Goal: Find specific page/section: Find specific page/section

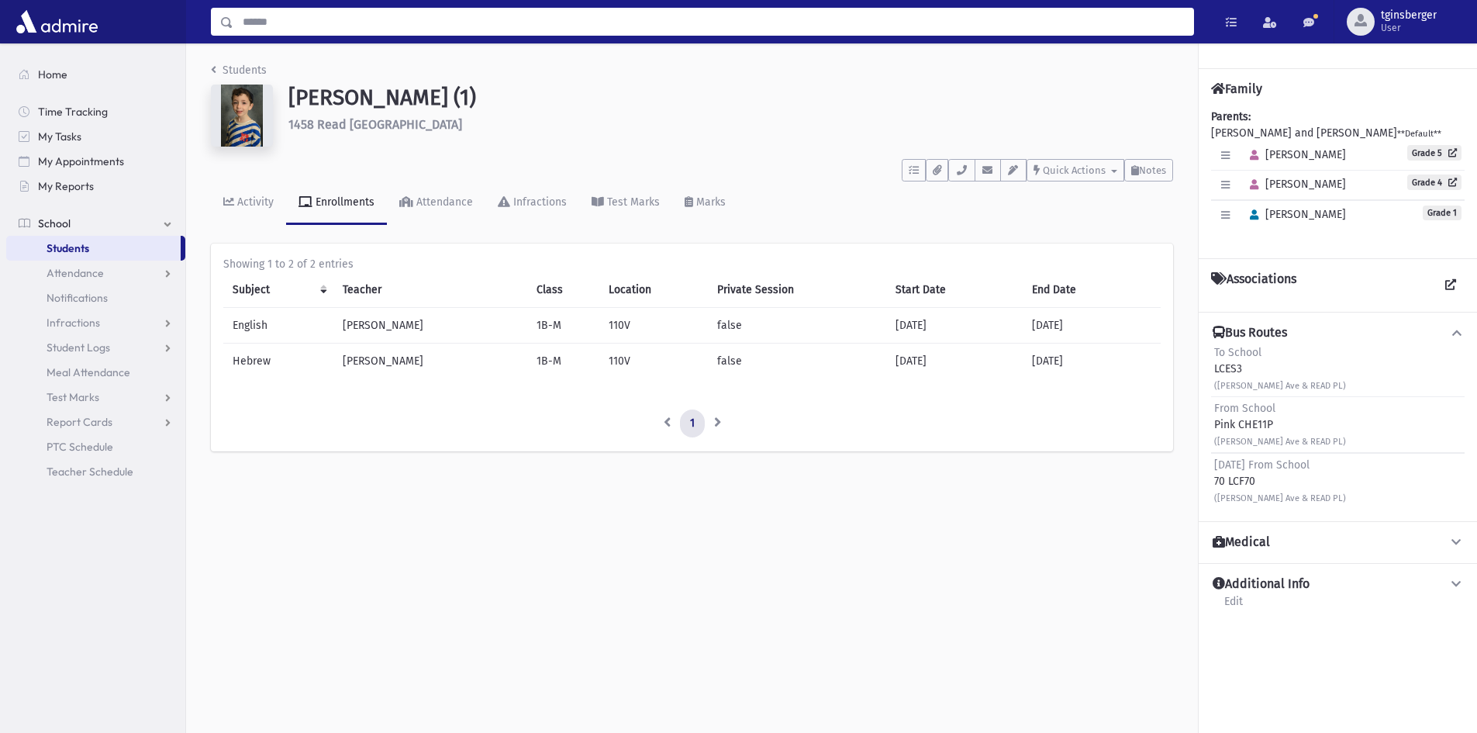
click at [528, 25] on input "Search" at bounding box center [713, 22] width 960 height 28
click at [794, 26] on input "Search" at bounding box center [713, 22] width 960 height 28
type input "******"
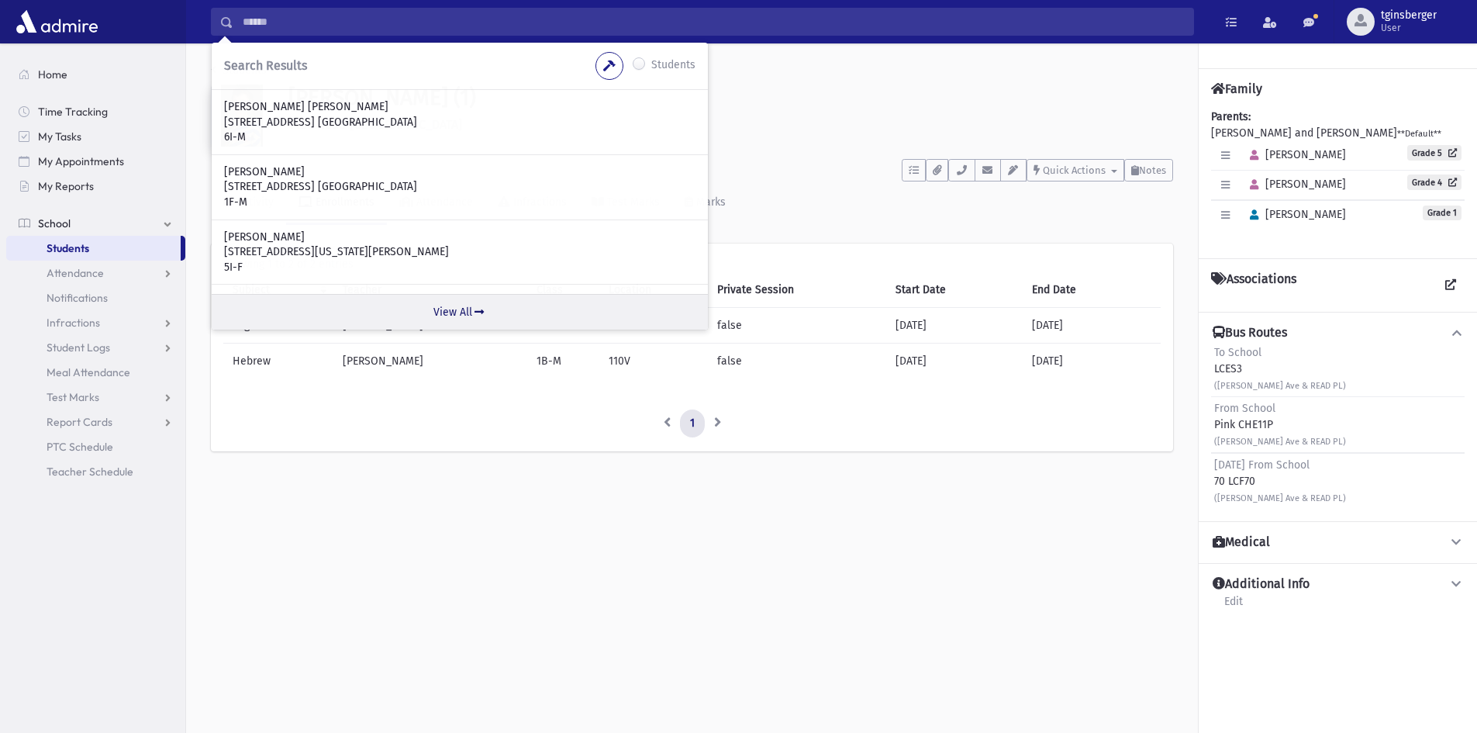
click at [461, 309] on link "View All" at bounding box center [460, 312] width 496 height 36
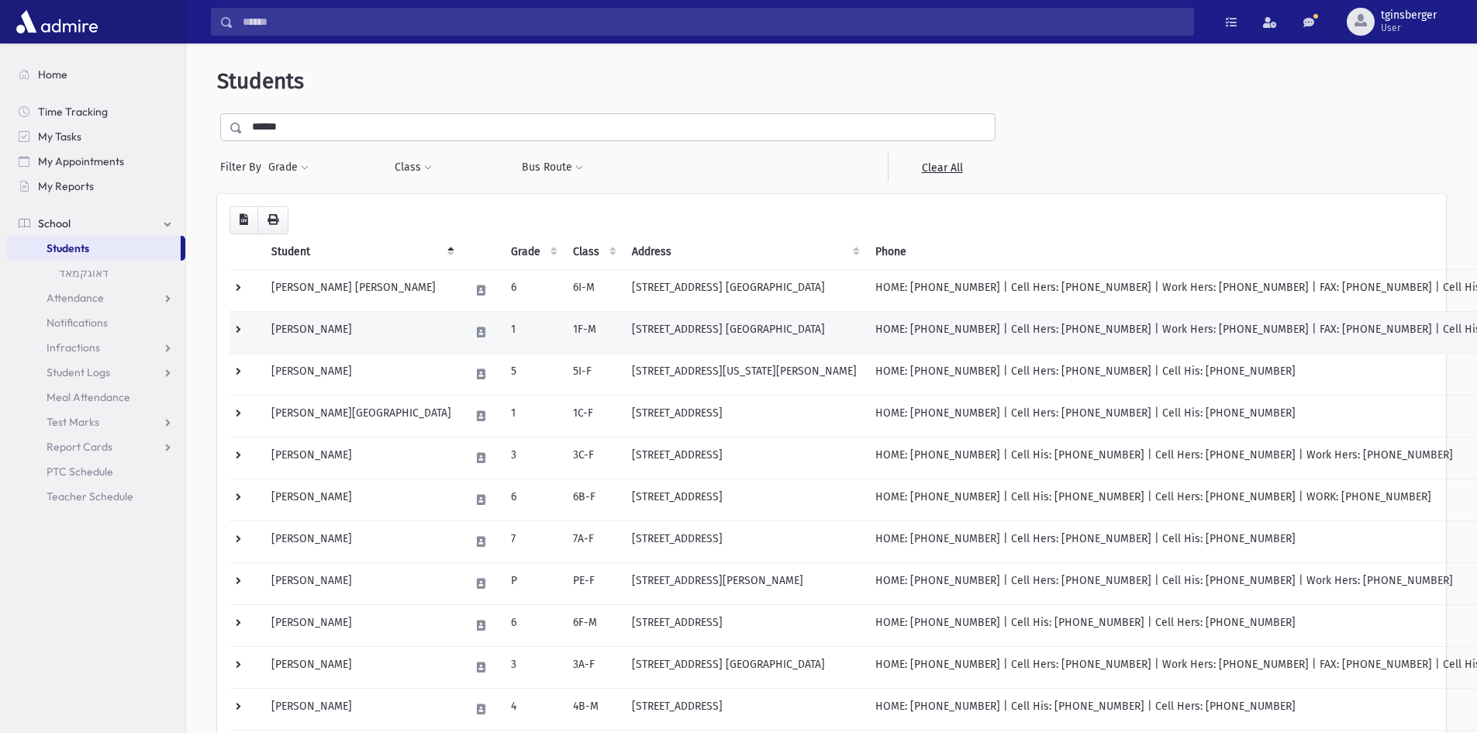
click at [350, 337] on td "Mermelstein, Avraham Yosef" at bounding box center [361, 332] width 199 height 42
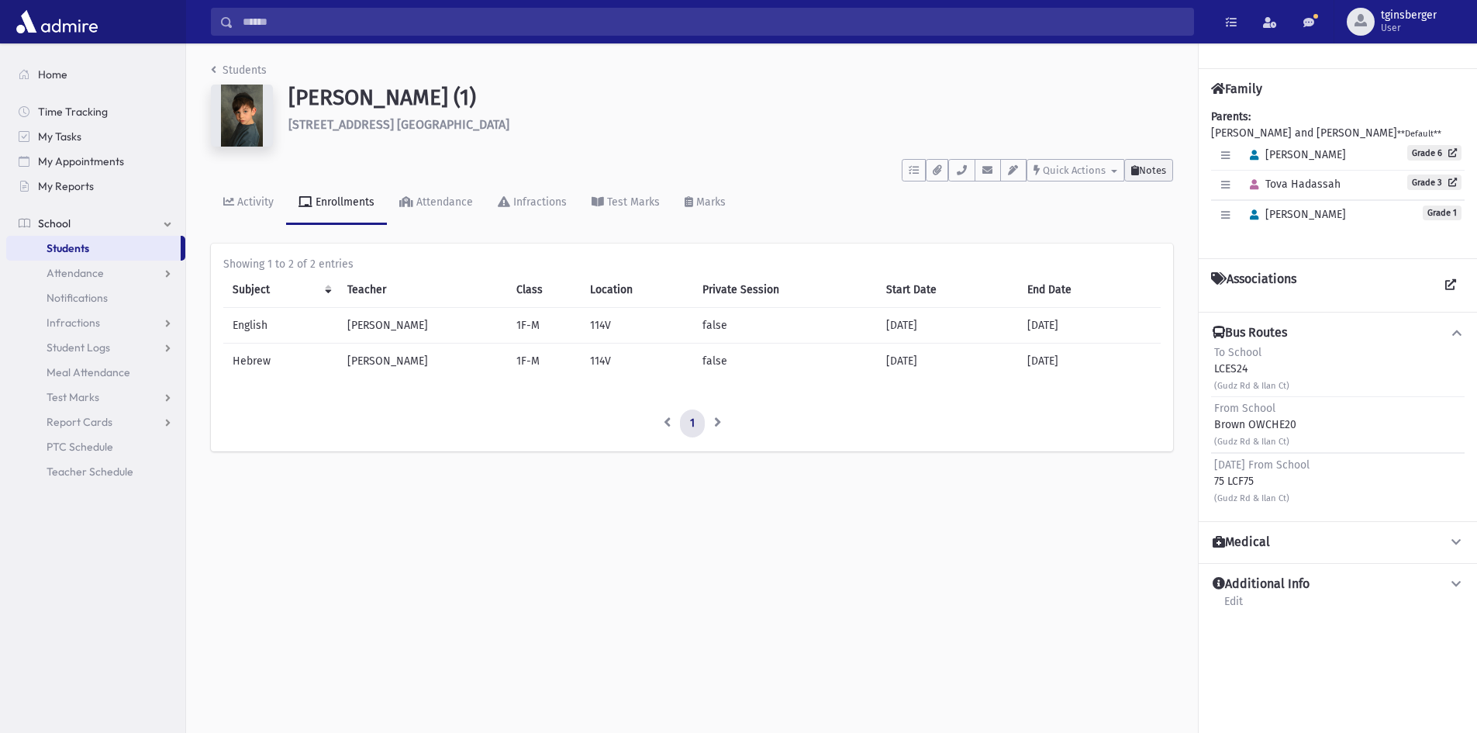
click at [1139, 168] on span "Notes" at bounding box center [1152, 170] width 27 height 12
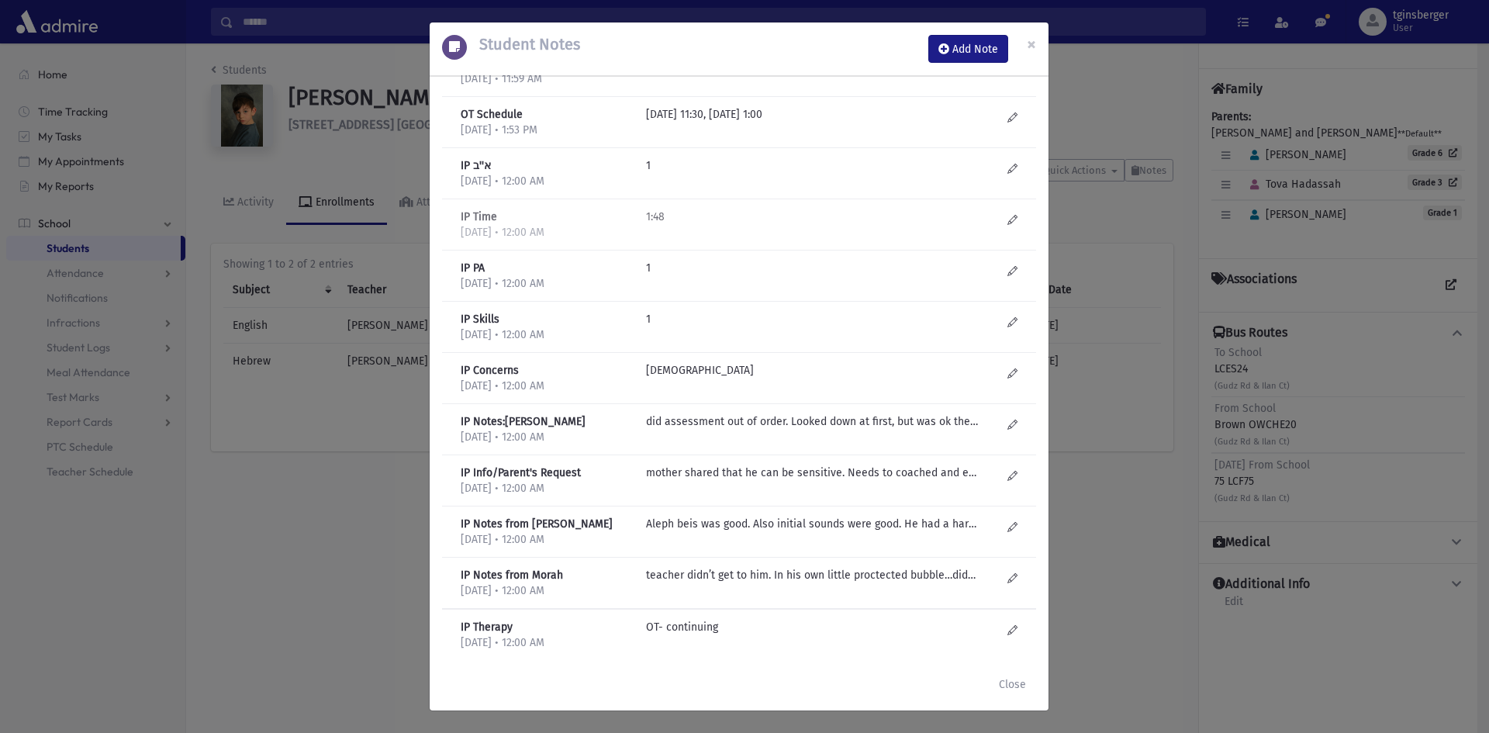
scroll to position [598, 0]
click at [720, 572] on p "teacher didn’t get to him. In his own little proctected bubble…didn’t let teach…" at bounding box center [812, 571] width 332 height 16
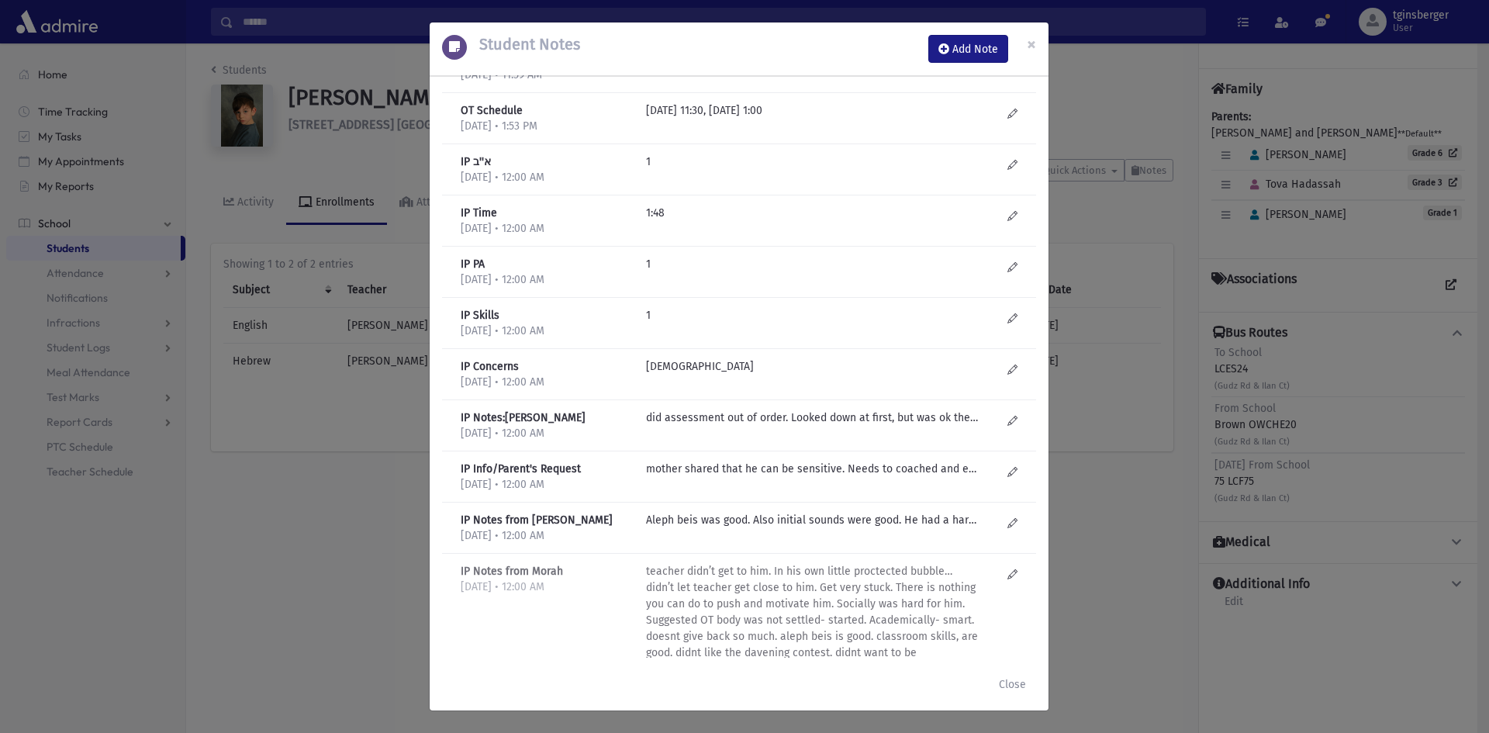
click at [683, 613] on p "teacher didn’t get to him. In his own little proctected bubble…didn’t let teach…" at bounding box center [812, 620] width 332 height 114
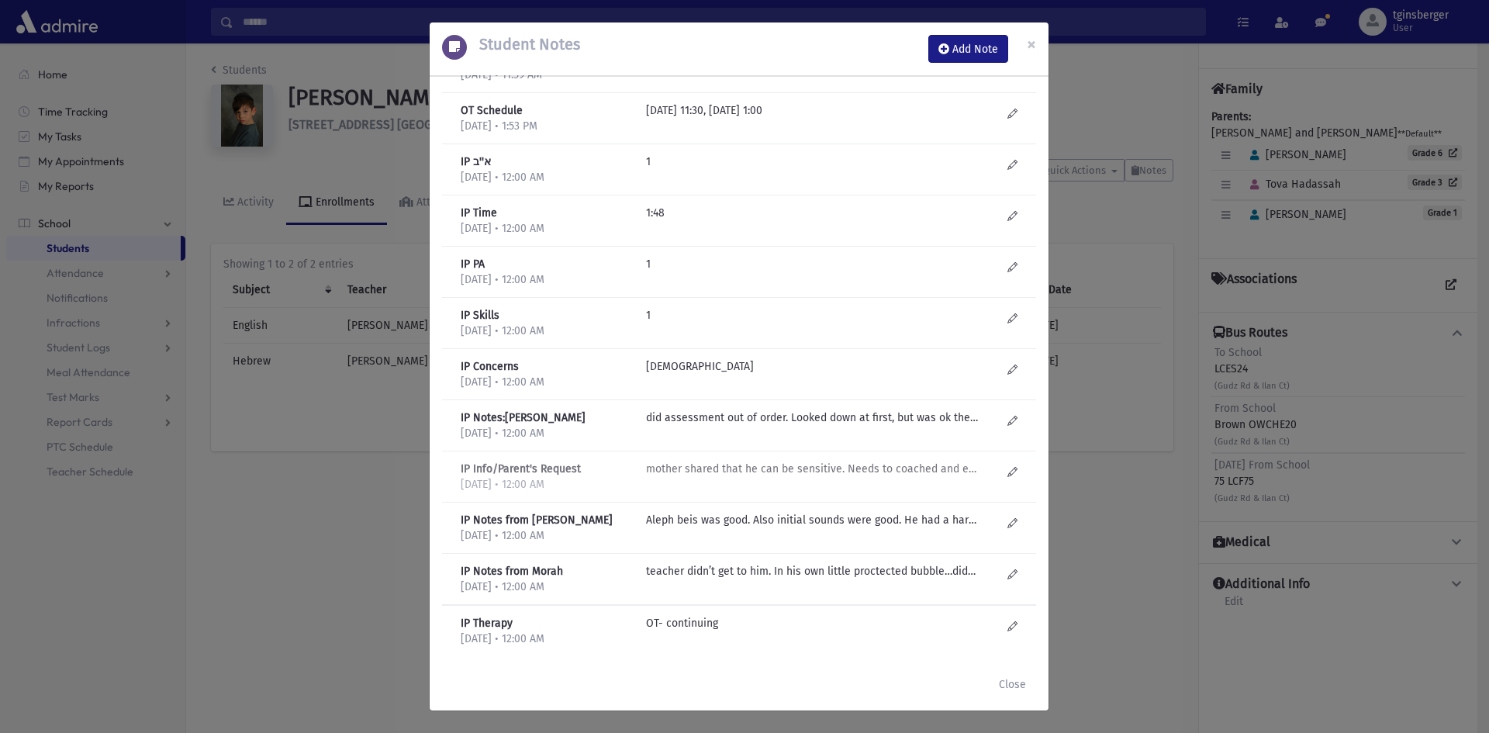
click at [699, 476] on p "mother shared that he can be sensitive. Needs to coached and encouraged to warm…" at bounding box center [812, 469] width 332 height 16
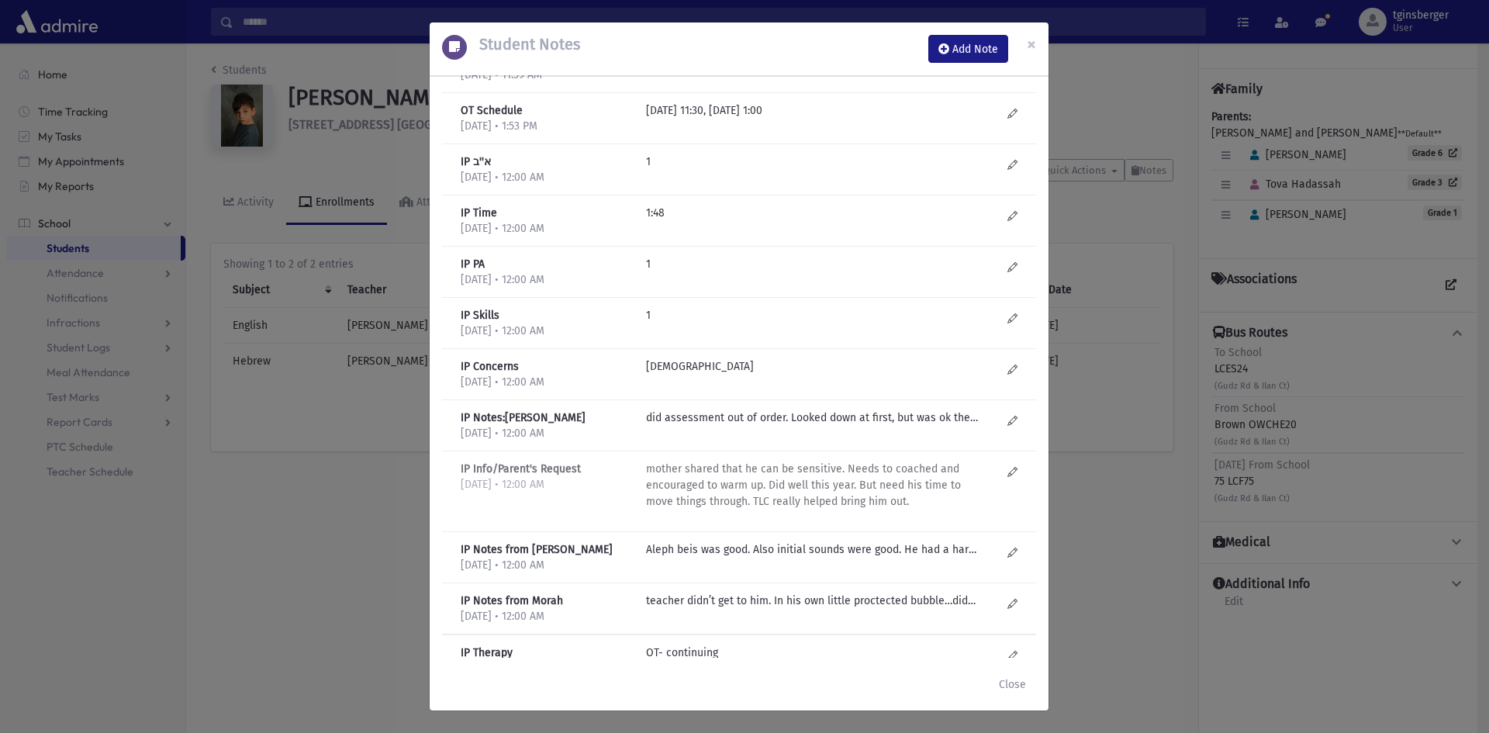
click at [695, 485] on p "mother shared that he can be sensitive. Needs to coached and encouraged to warm…" at bounding box center [812, 485] width 332 height 49
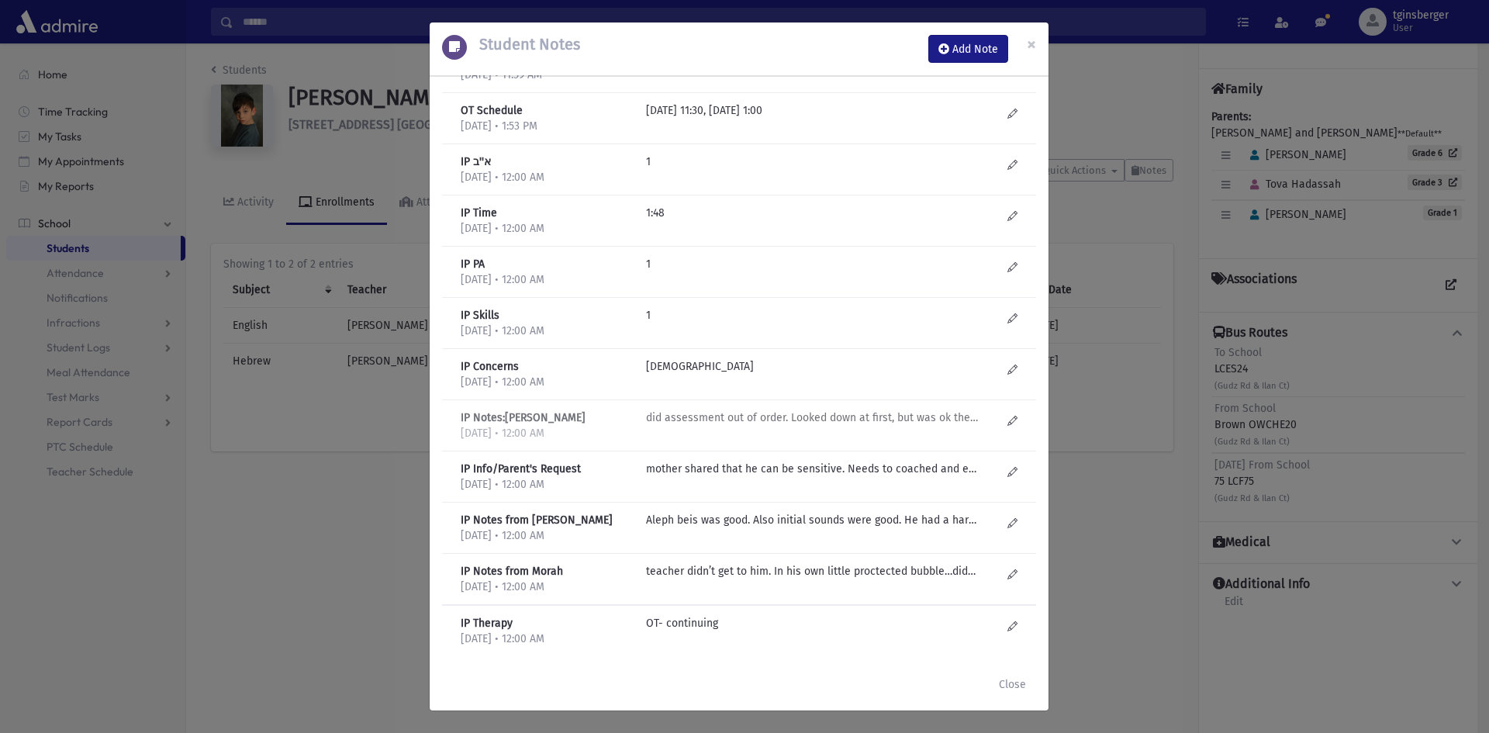
click at [659, 416] on p "did assessment out of order. Looked down at first, but was ok then. Took him ti…" at bounding box center [812, 417] width 332 height 16
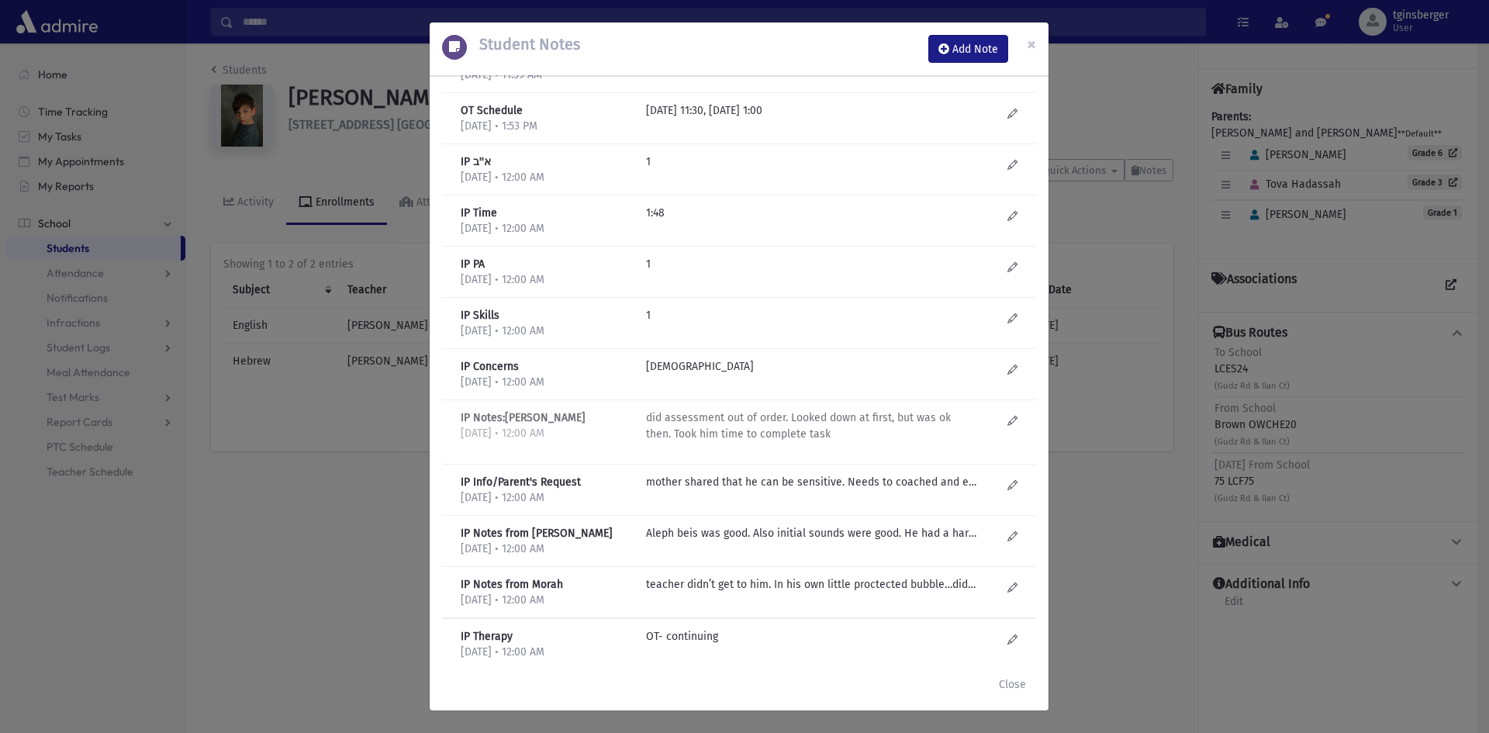
click at [669, 439] on p "did assessment out of order. Looked down at first, but was ok then. Took him ti…" at bounding box center [812, 425] width 332 height 33
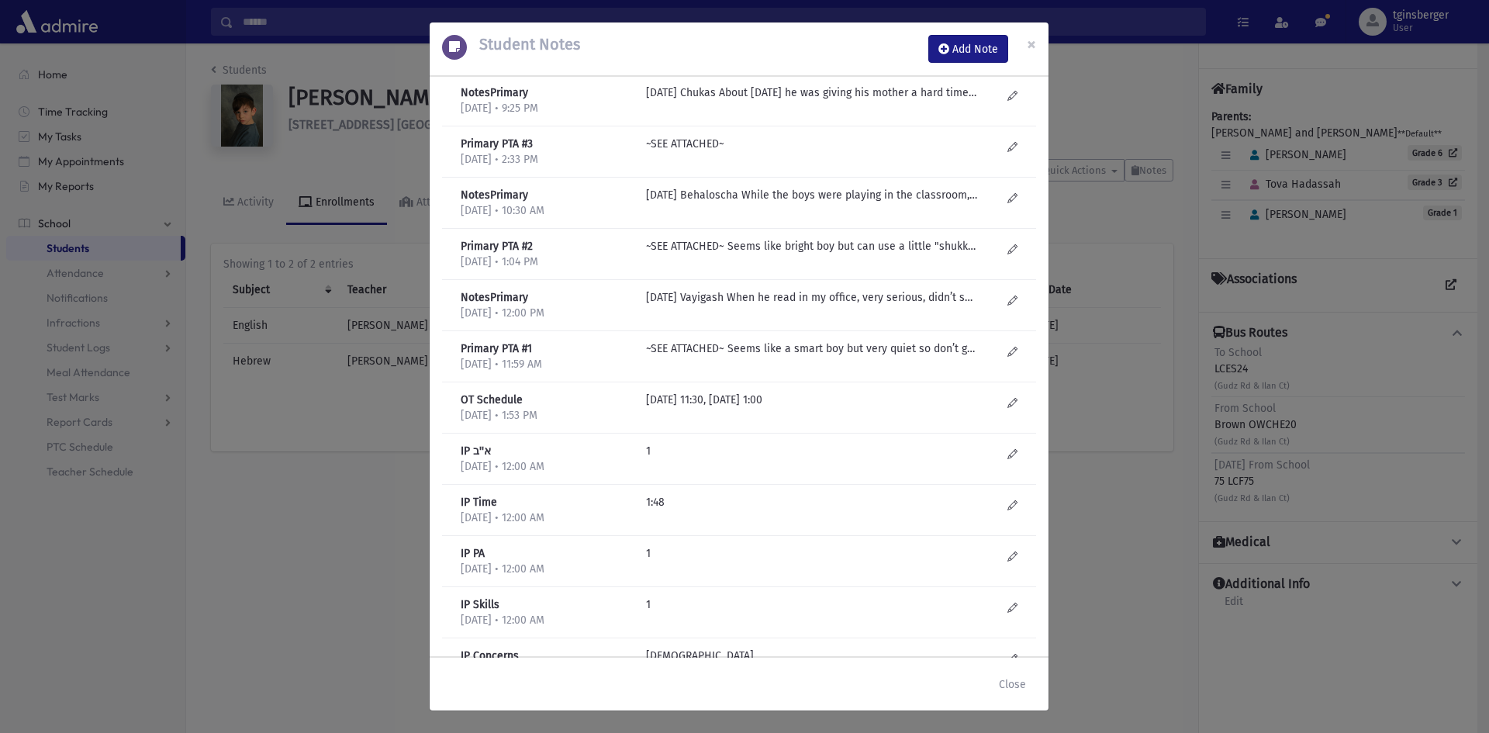
scroll to position [288, 0]
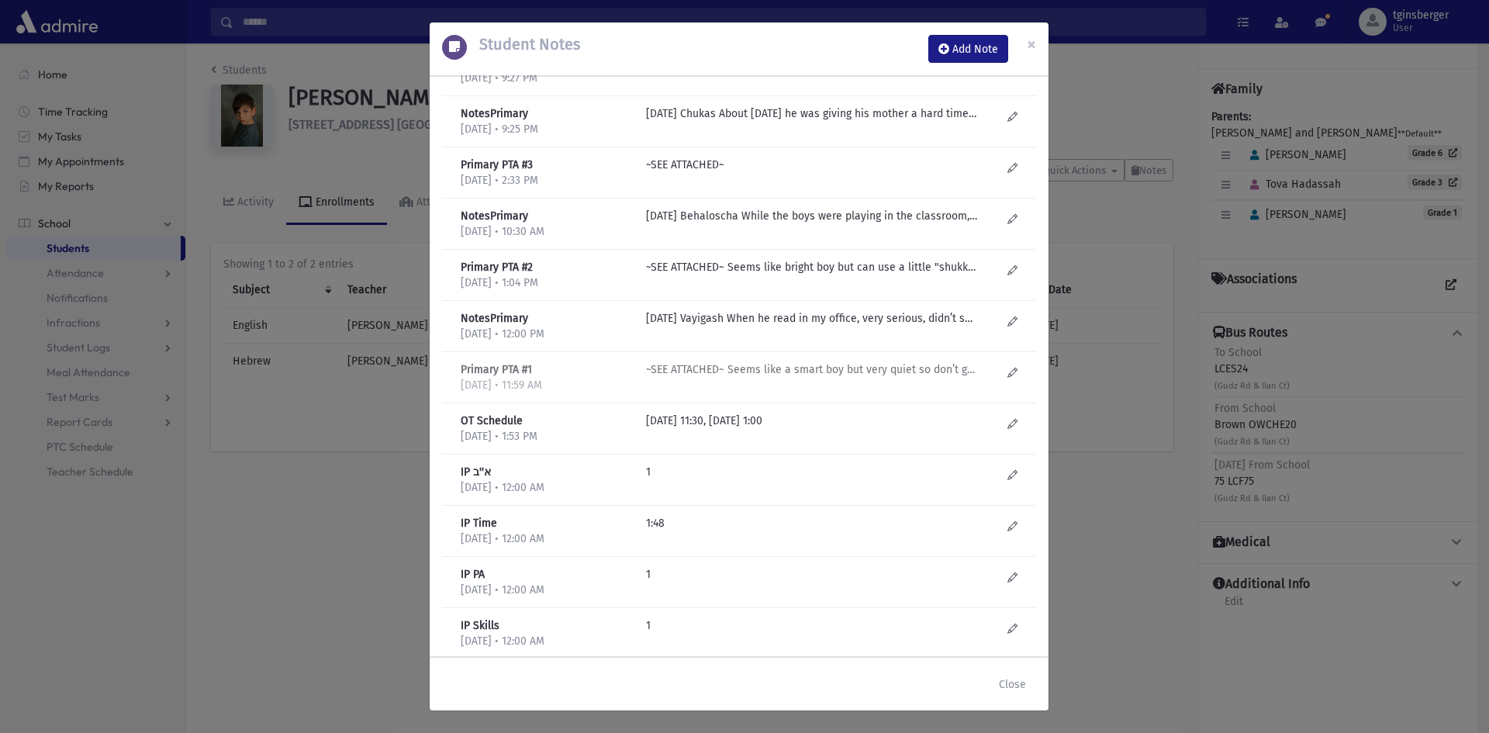
click at [701, 366] on p "~SEE ATTACHED~ Seems like a smart boy but very quiet so don’t get much feedback…" at bounding box center [812, 369] width 332 height 16
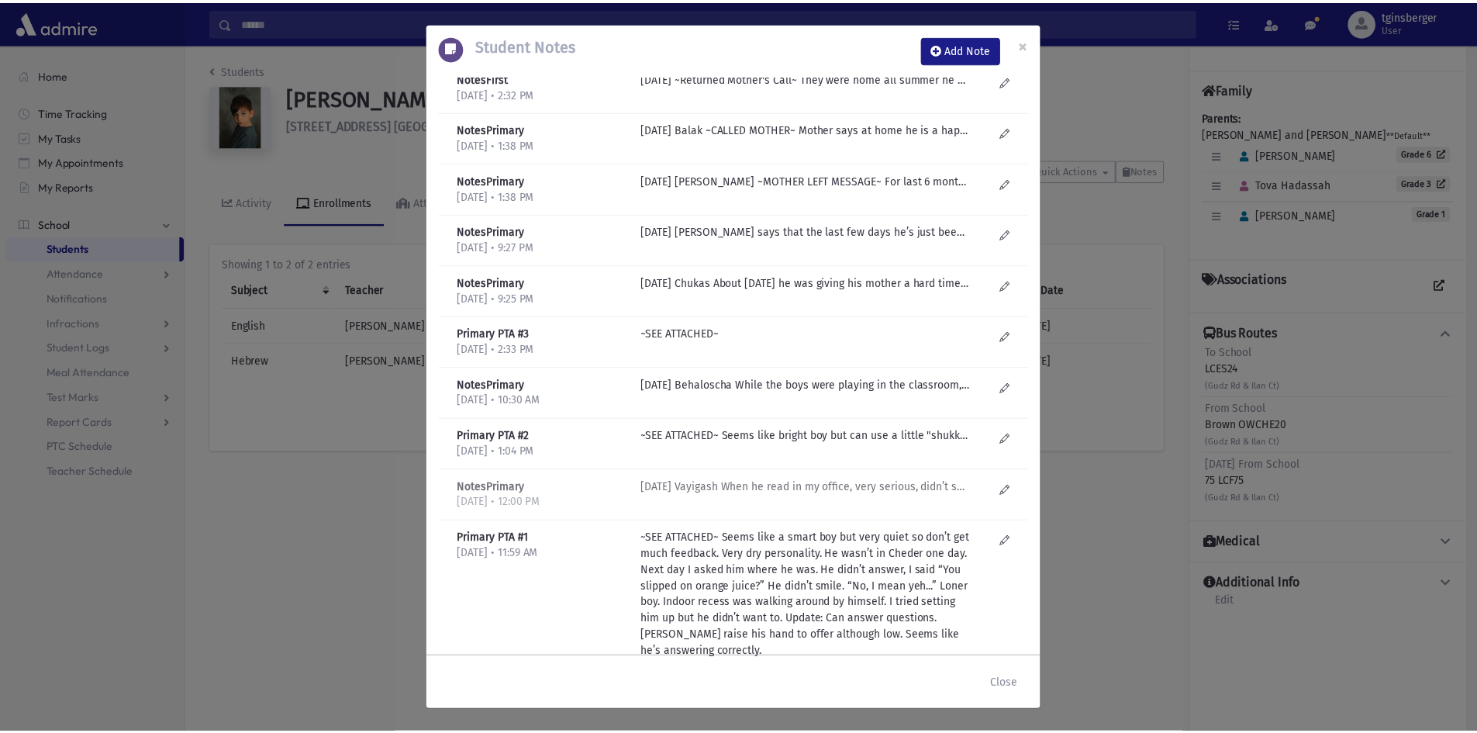
scroll to position [0, 0]
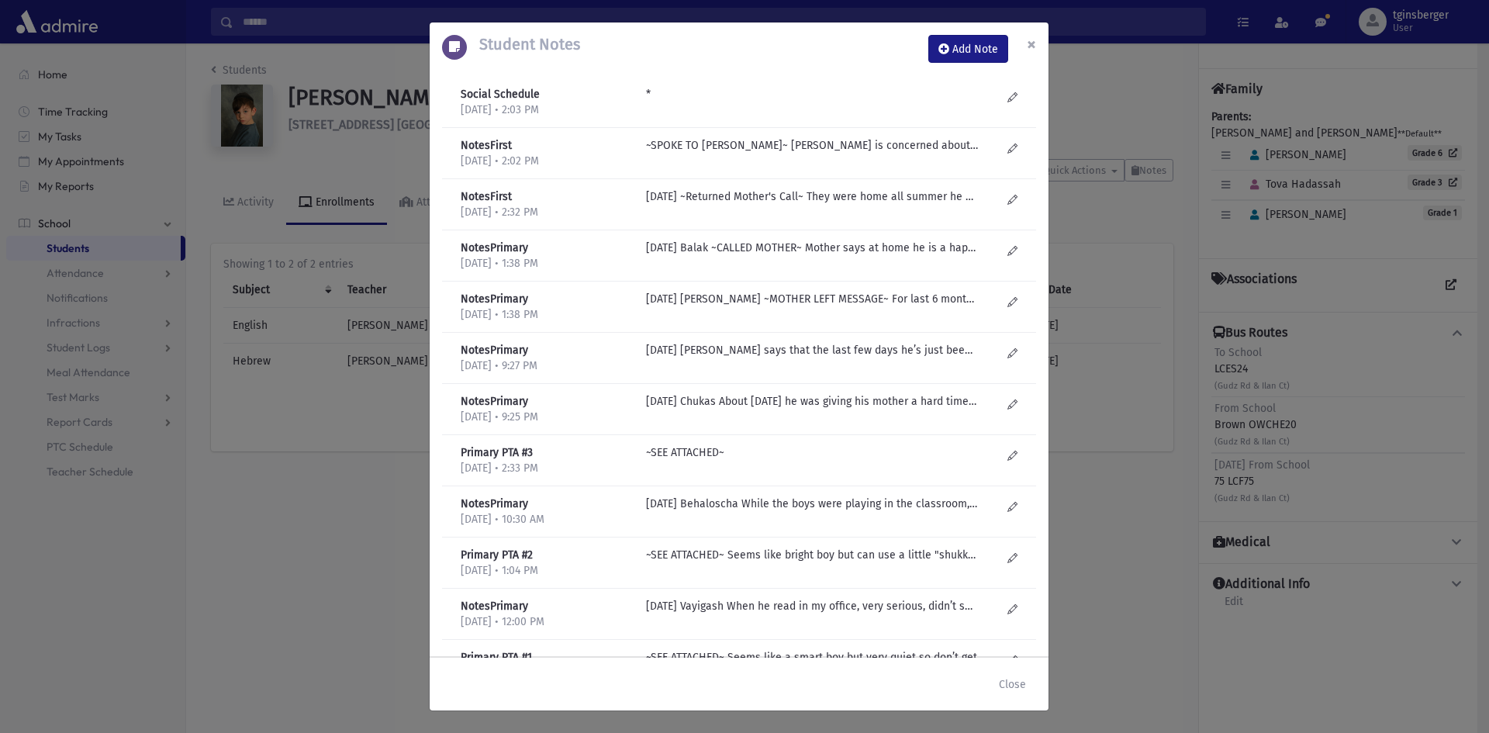
click at [1033, 39] on span "×" at bounding box center [1031, 44] width 9 height 22
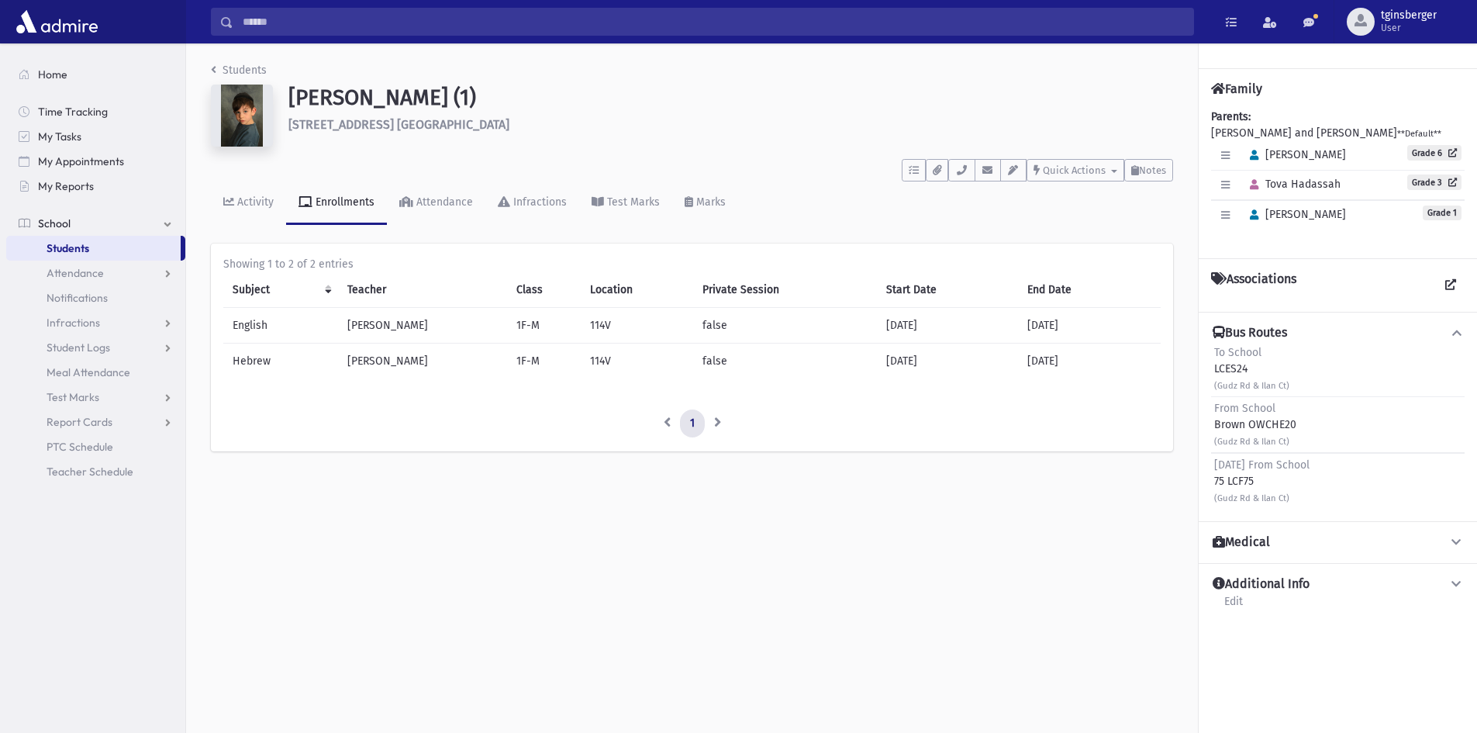
click at [389, 29] on input "Search" at bounding box center [713, 22] width 960 height 28
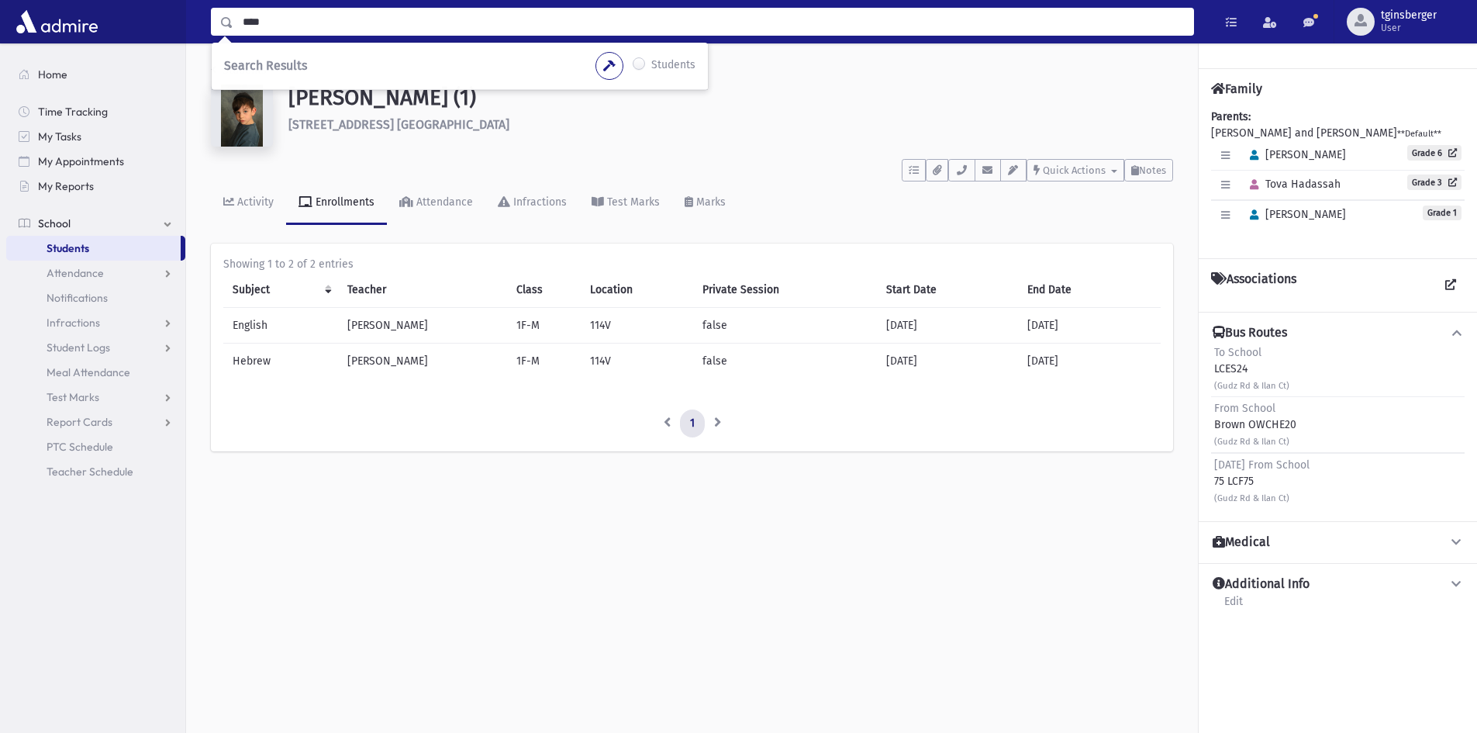
type input "****"
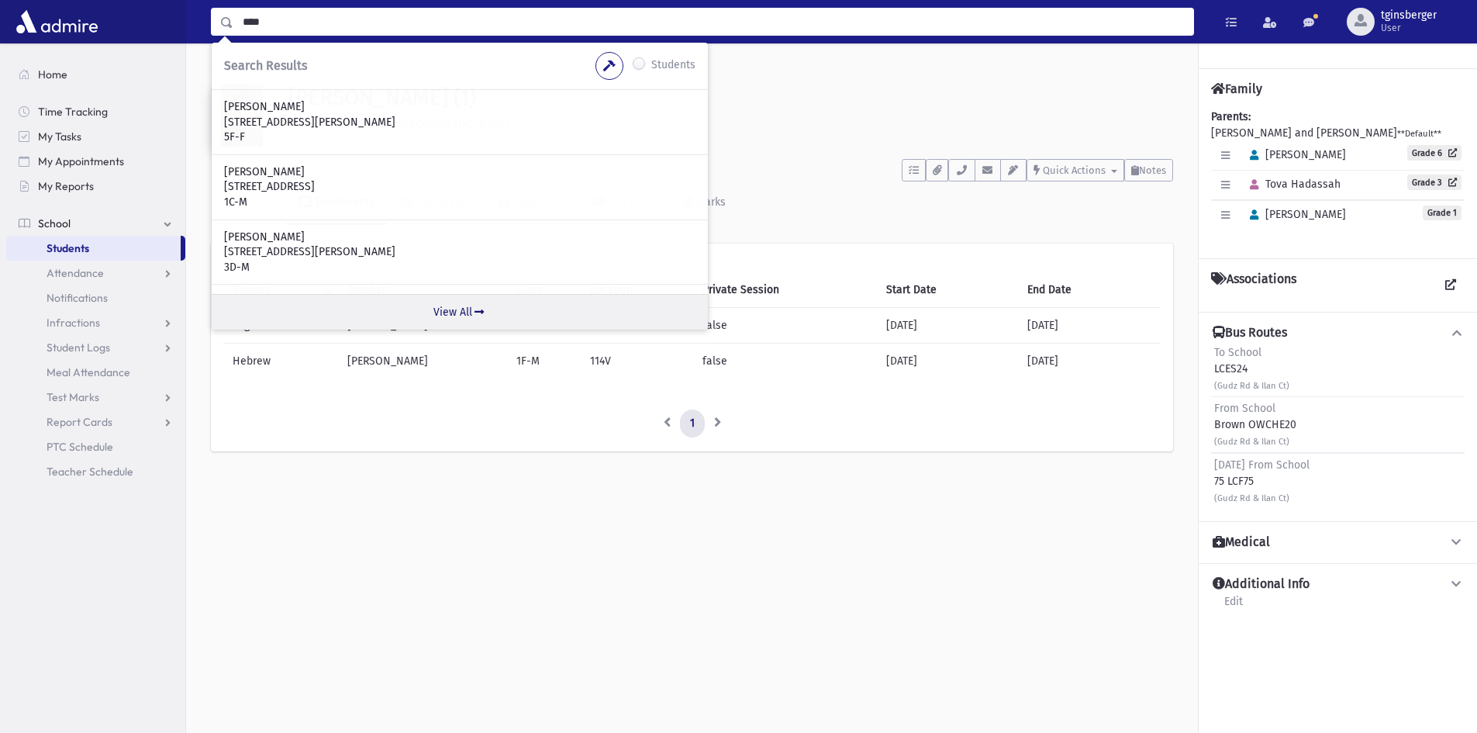
click at [475, 309] on icon at bounding box center [479, 311] width 14 height 11
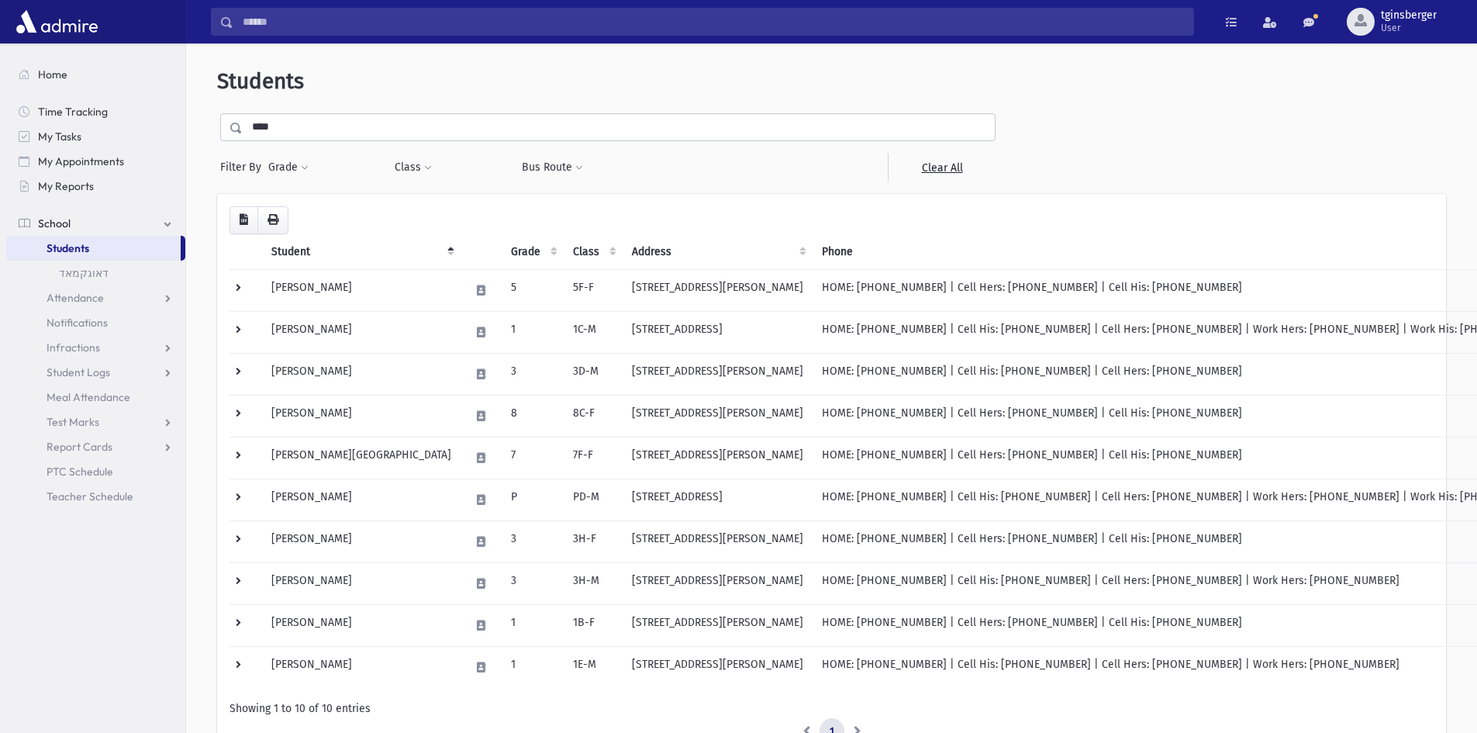
click at [502, 250] on th "Grade" at bounding box center [533, 252] width 62 height 36
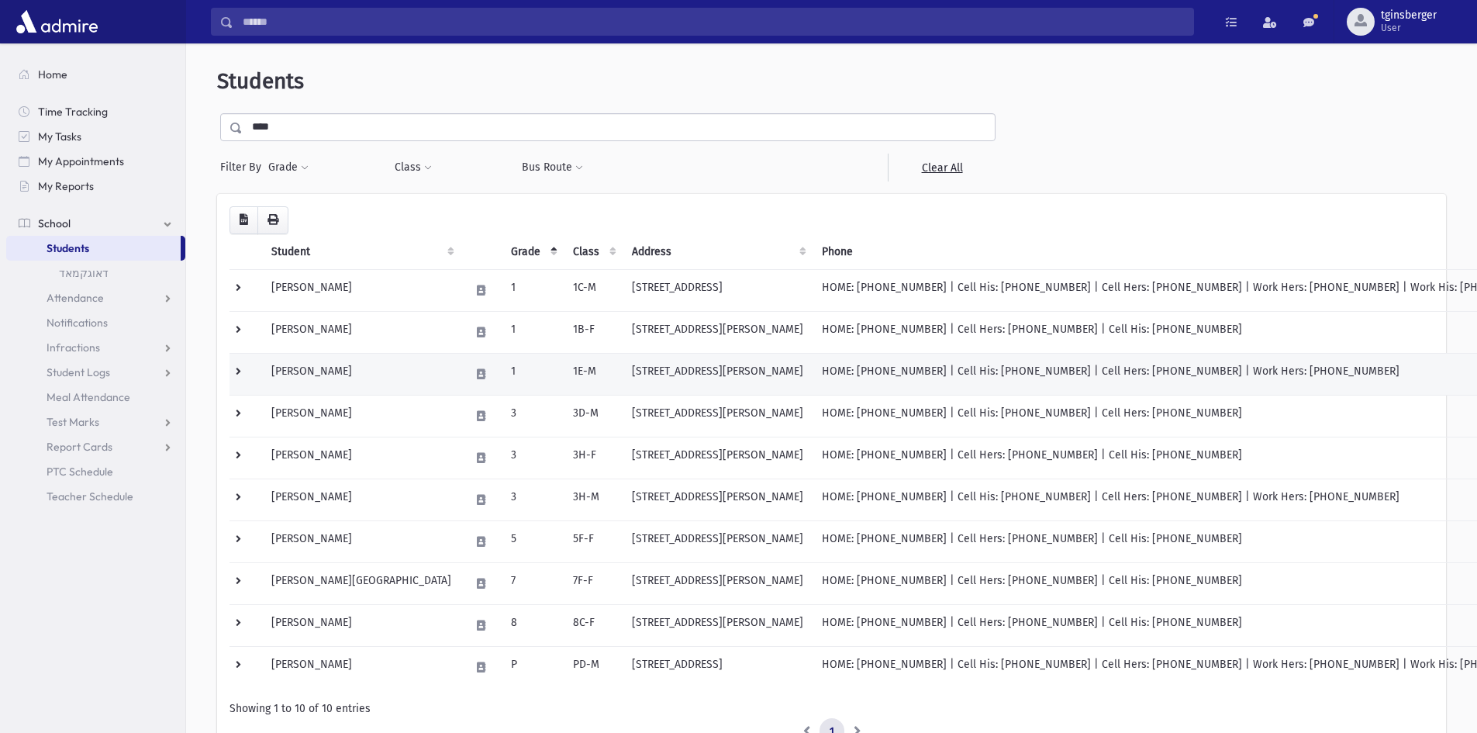
click at [295, 373] on td "[PERSON_NAME]" at bounding box center [361, 374] width 199 height 42
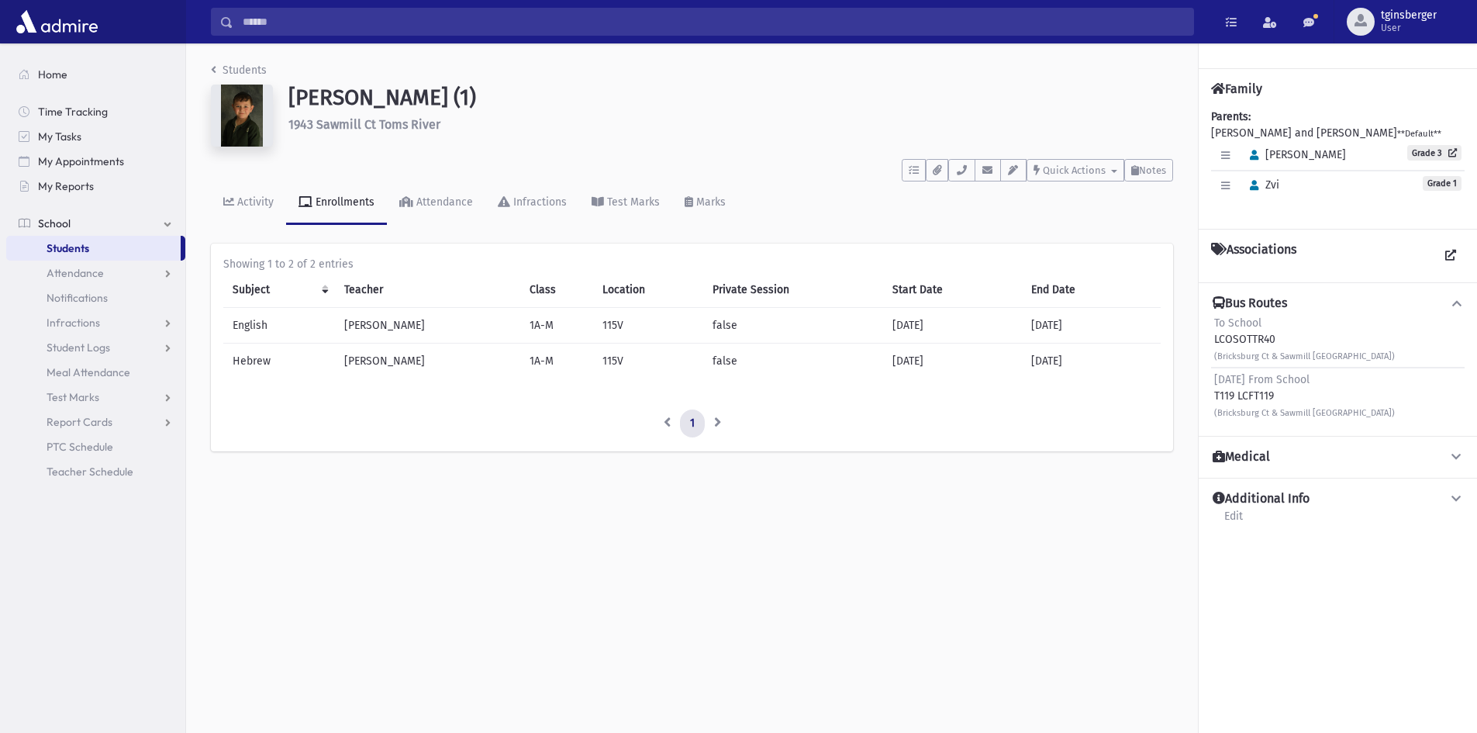
drag, startPoint x: 0, startPoint y: 0, endPoint x: 391, endPoint y: 29, distance: 391.9
click at [391, 29] on input "Search" at bounding box center [713, 22] width 960 height 28
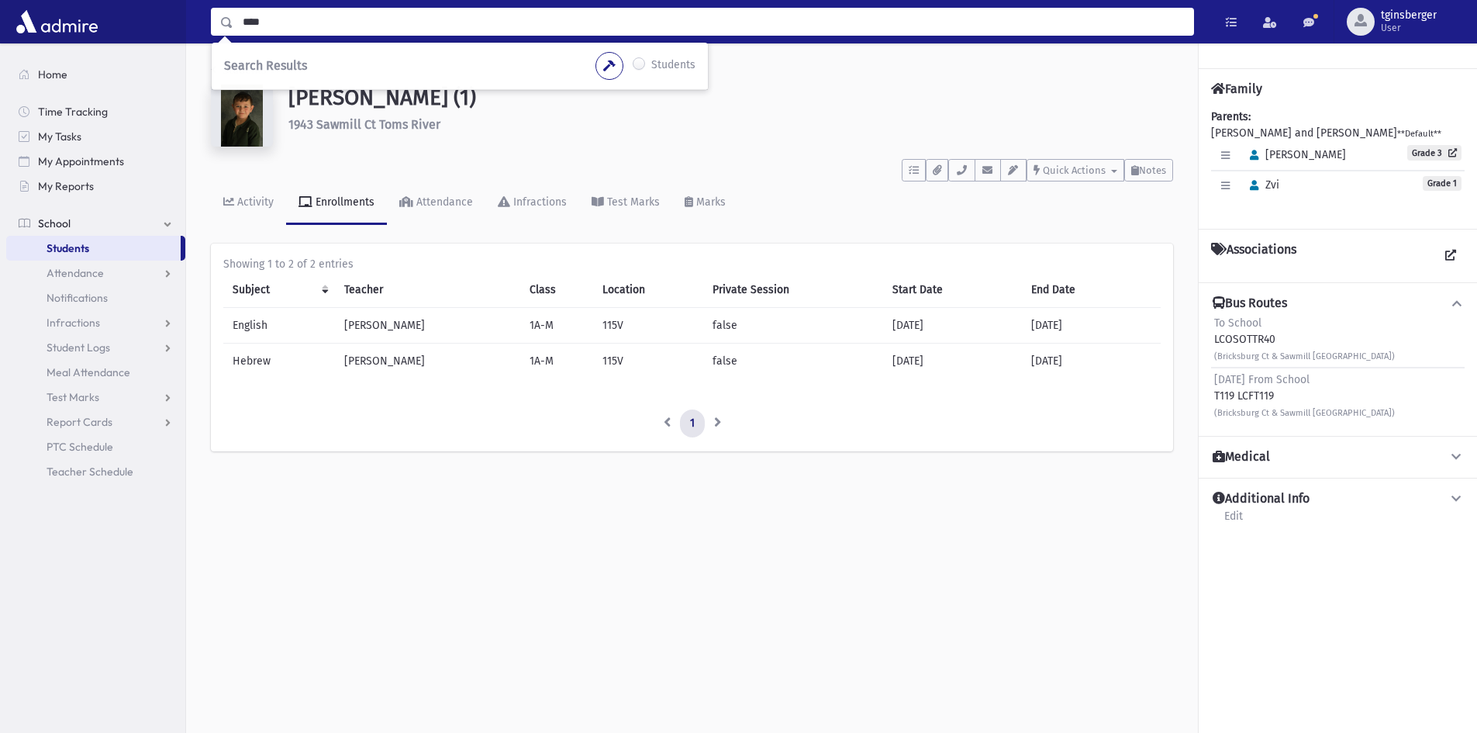
type input "****"
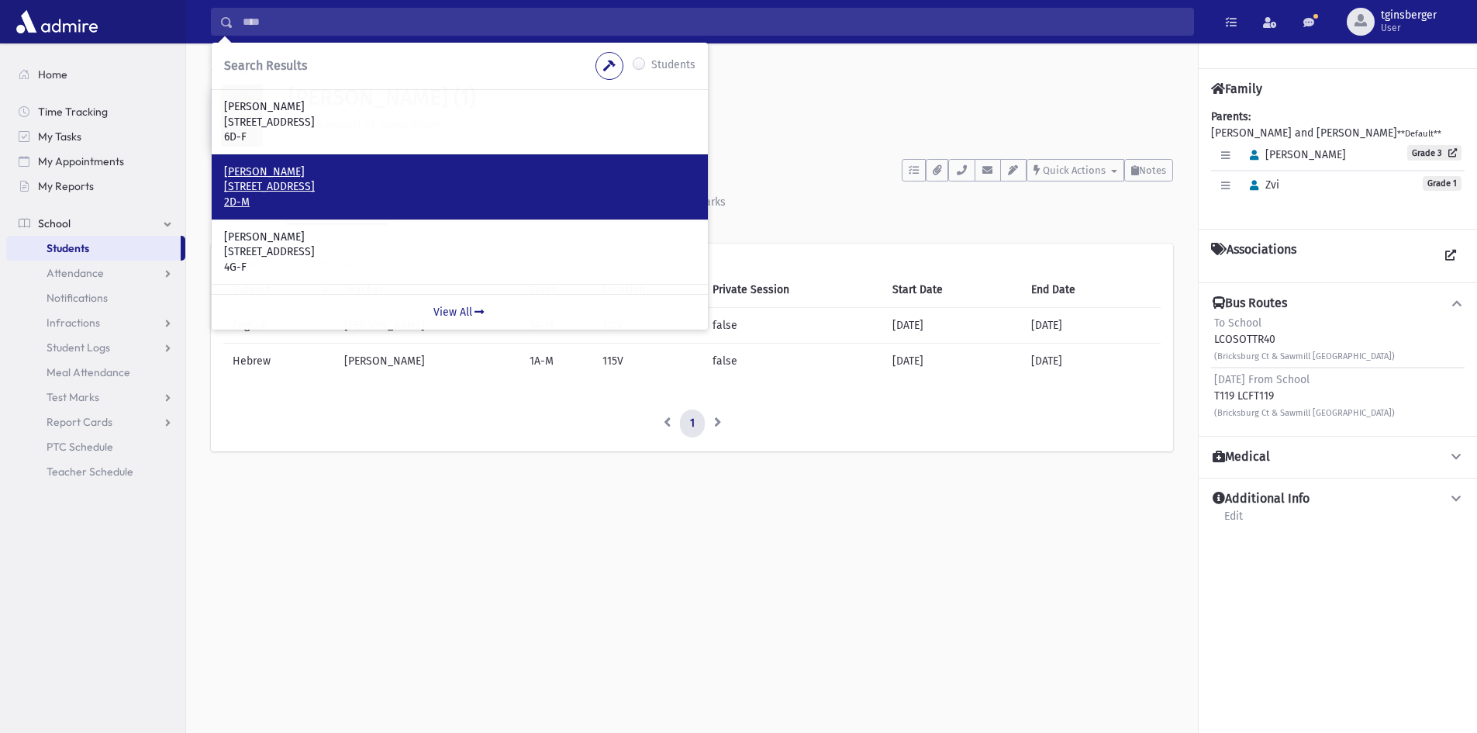
click at [341, 181] on p "41 Radiant Hill Lakewood, NJ 08701" at bounding box center [459, 187] width 471 height 16
